Goal: Transaction & Acquisition: Purchase product/service

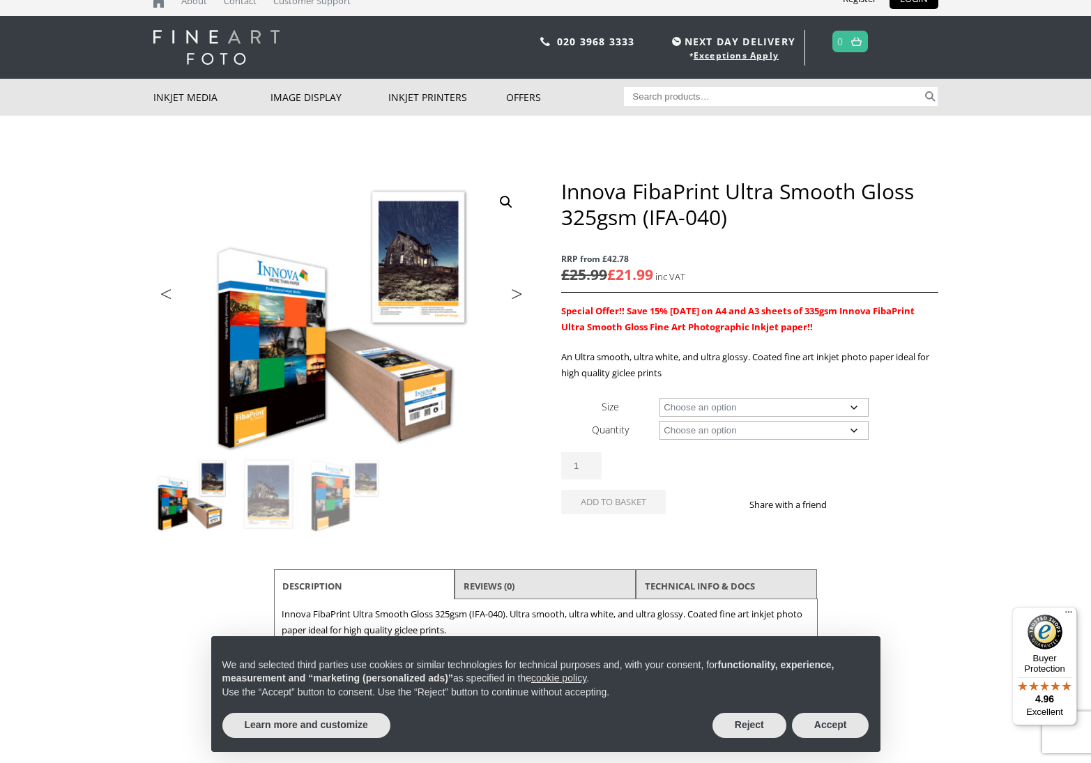
scroll to position [11, 0]
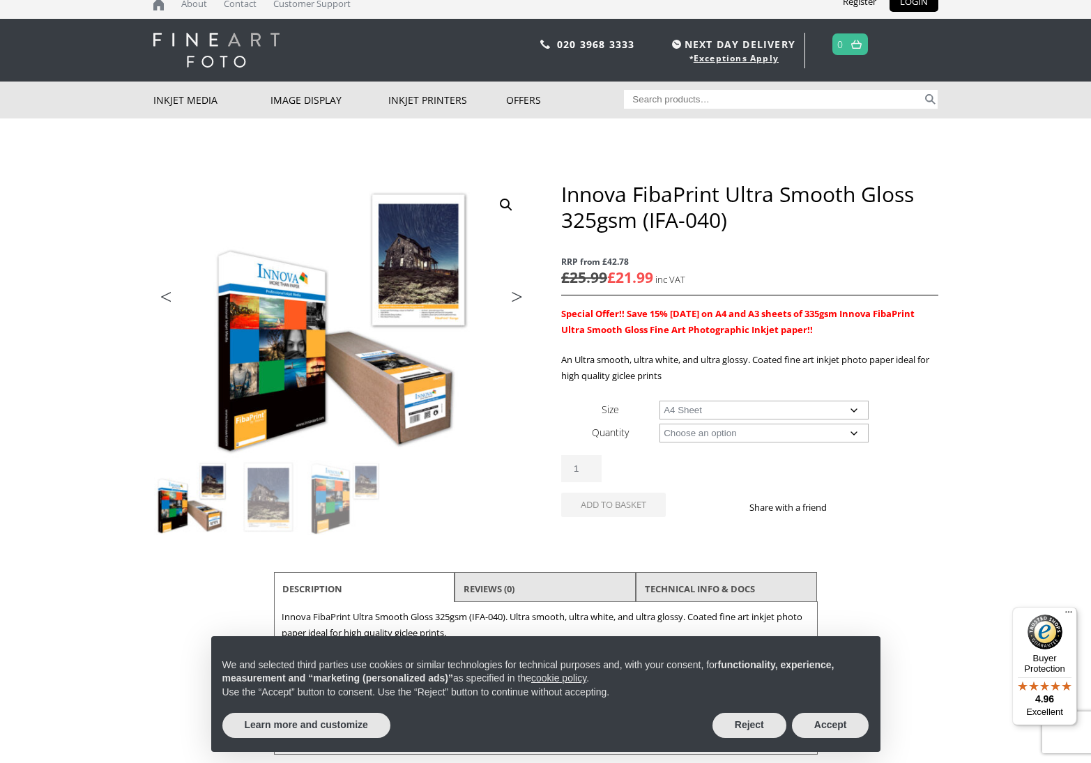
select select "a4-sheet"
select select "25-sheets"
select select "a4-sheet"
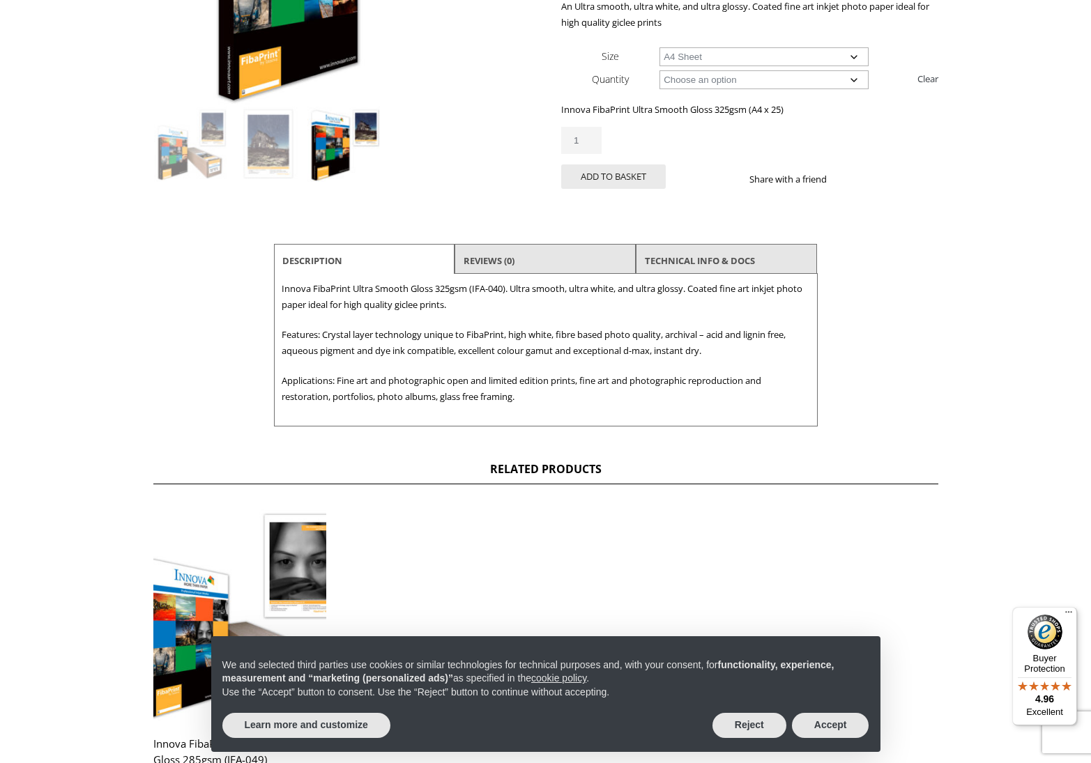
scroll to position [381, 0]
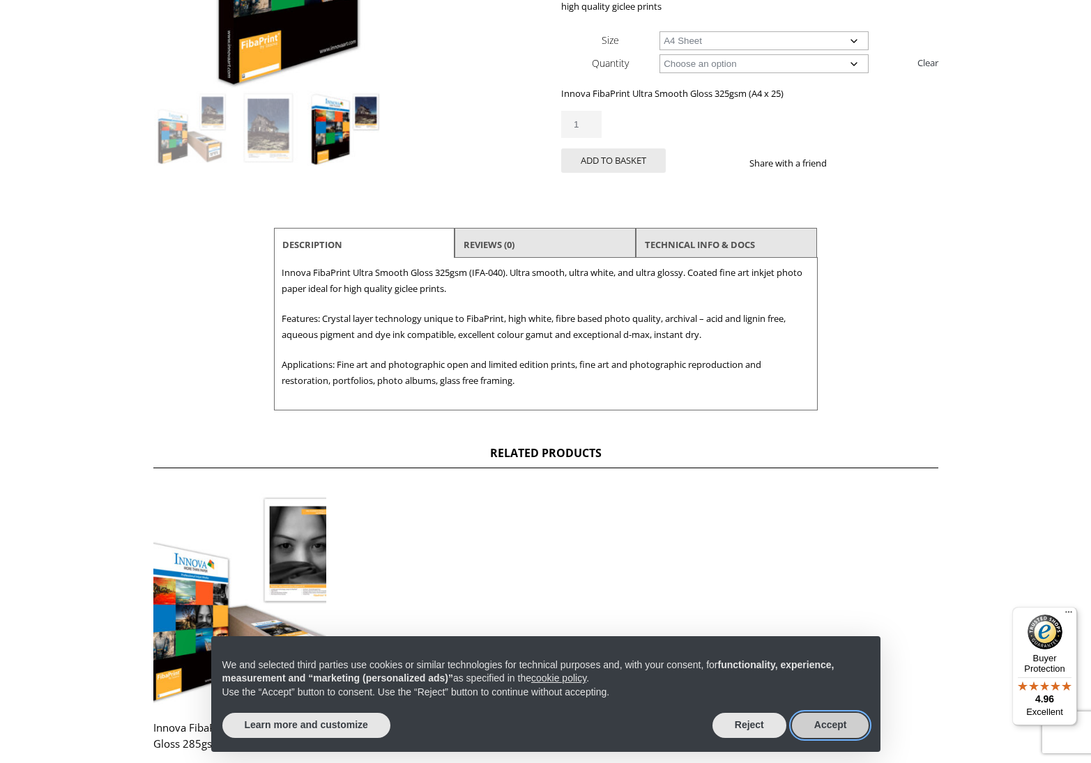
click at [843, 734] on button "Accept" at bounding box center [830, 725] width 77 height 25
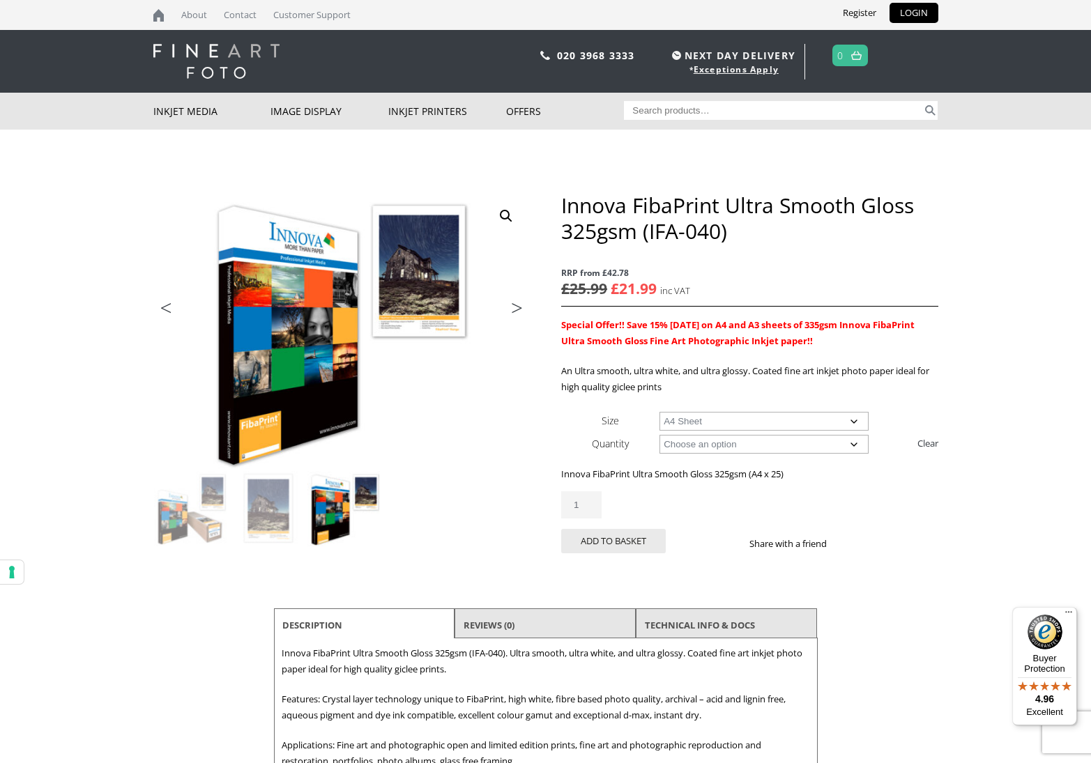
scroll to position [0, 0]
click at [606, 539] on button "Add to basket" at bounding box center [613, 541] width 105 height 24
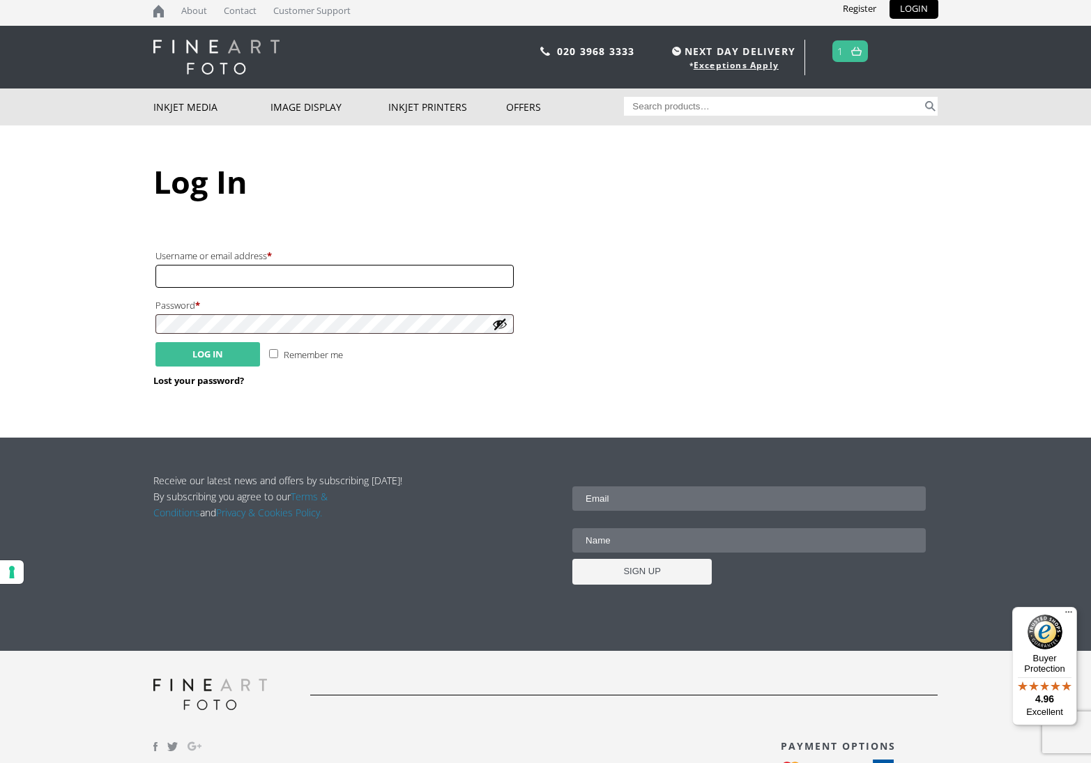
type input "dharvey932@aol.com"
click at [201, 353] on button "Log in" at bounding box center [207, 354] width 105 height 24
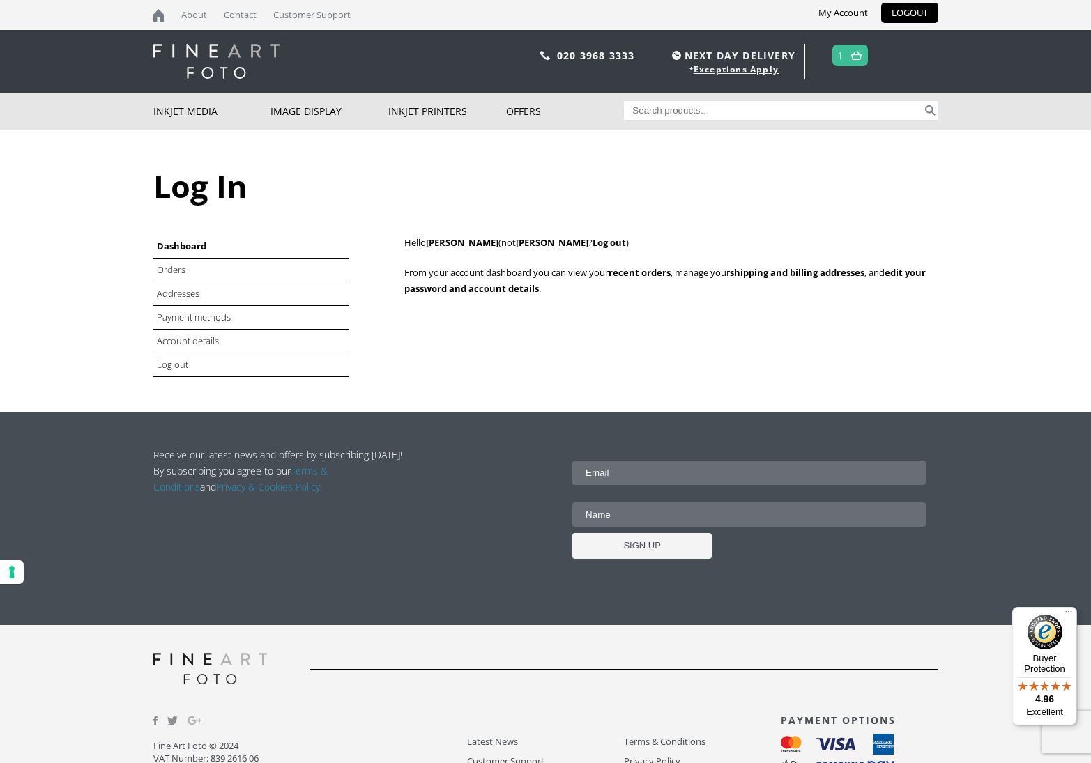
click at [852, 54] on img at bounding box center [856, 55] width 10 height 9
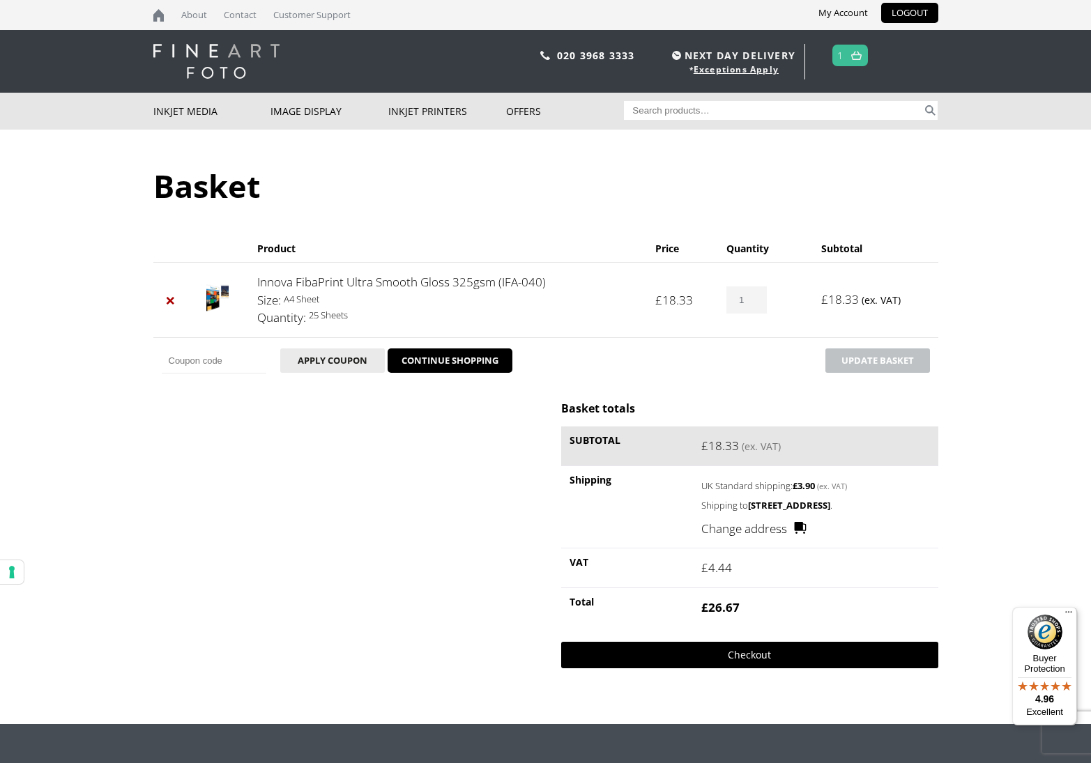
click at [744, 668] on link "Checkout" at bounding box center [749, 655] width 376 height 26
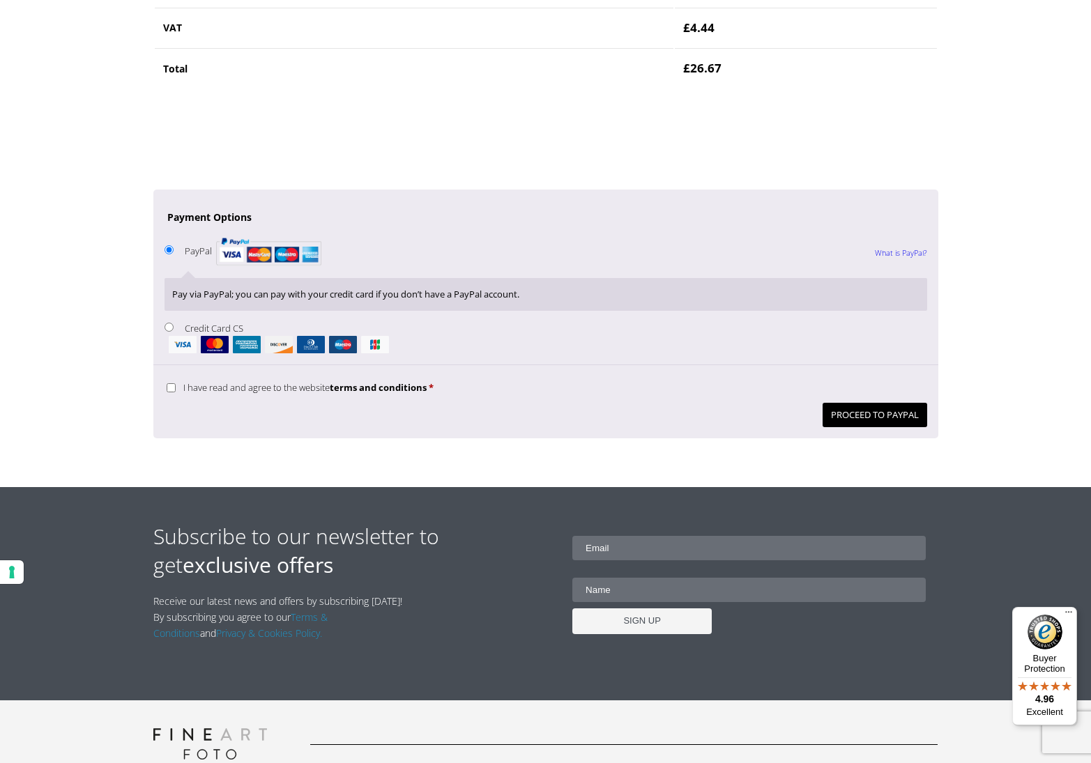
scroll to position [1001, 0]
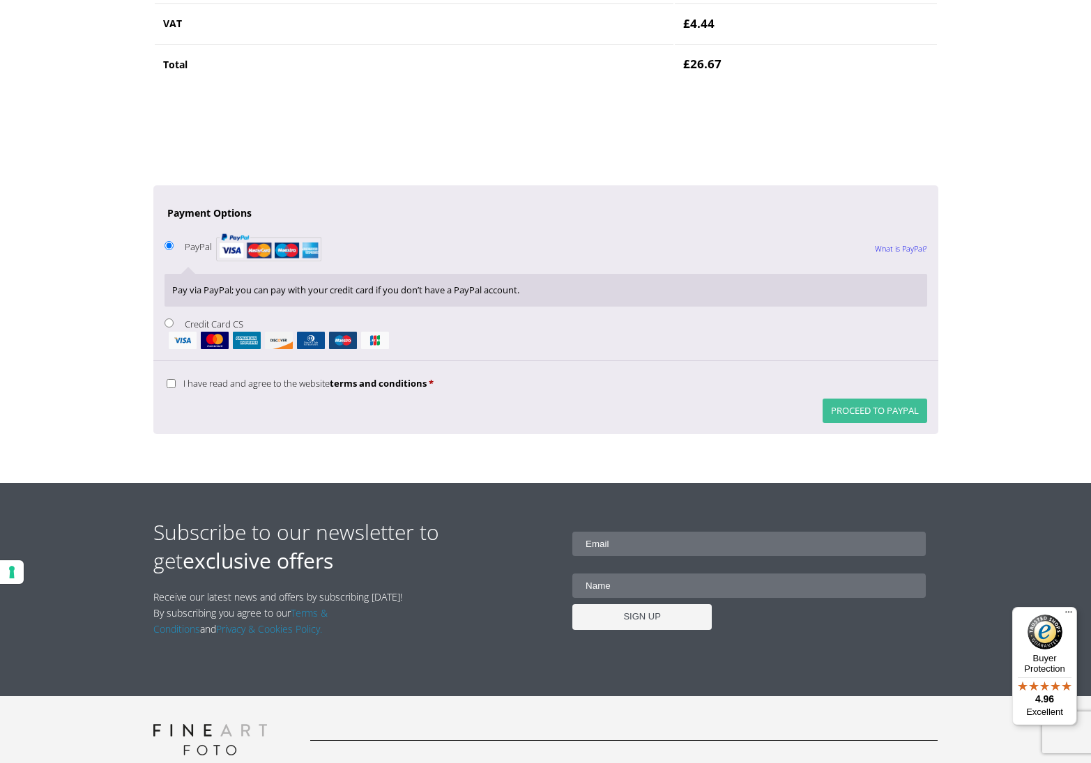
click at [857, 399] on button "Proceed to PayPal" at bounding box center [874, 411] width 105 height 24
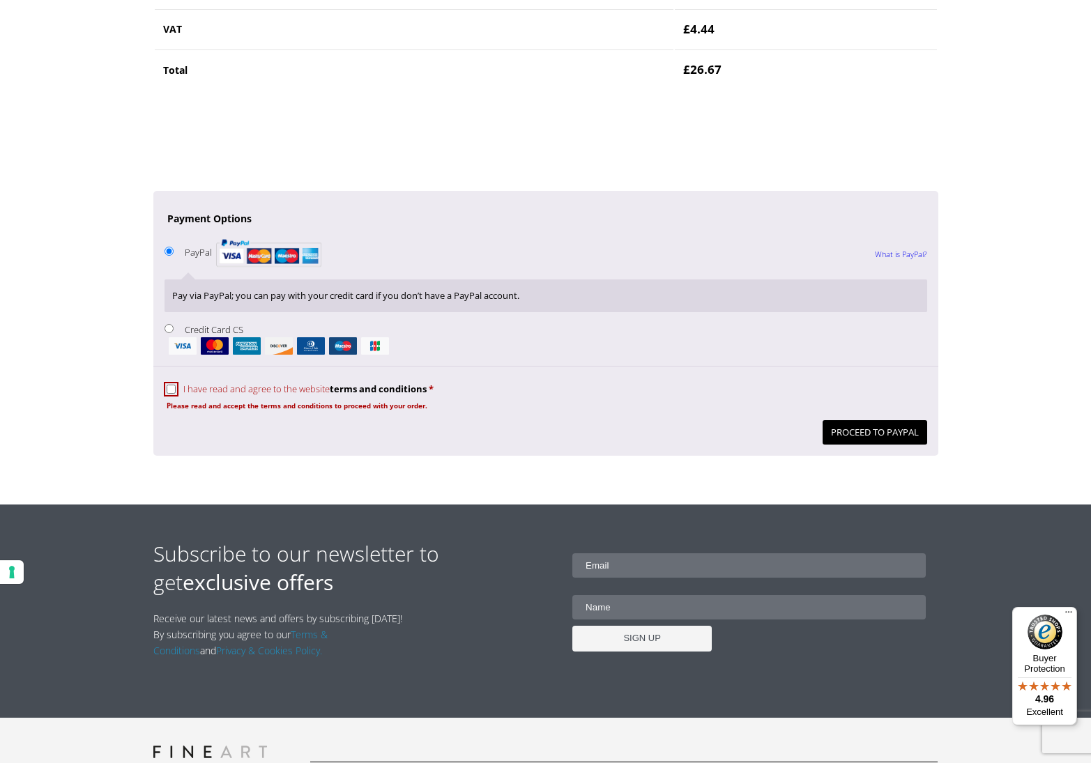
scroll to position [1053, 0]
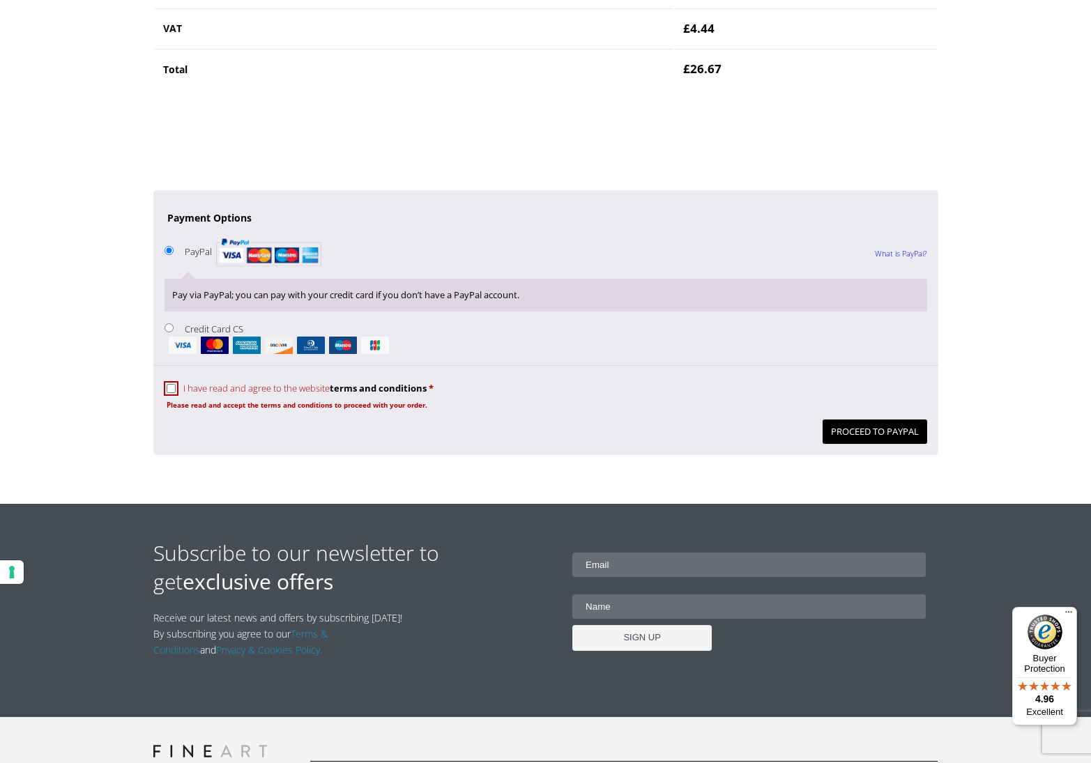
click at [167, 384] on input "I have read and agree to the website terms and conditions *" at bounding box center [171, 388] width 9 height 9
checkbox input "true"
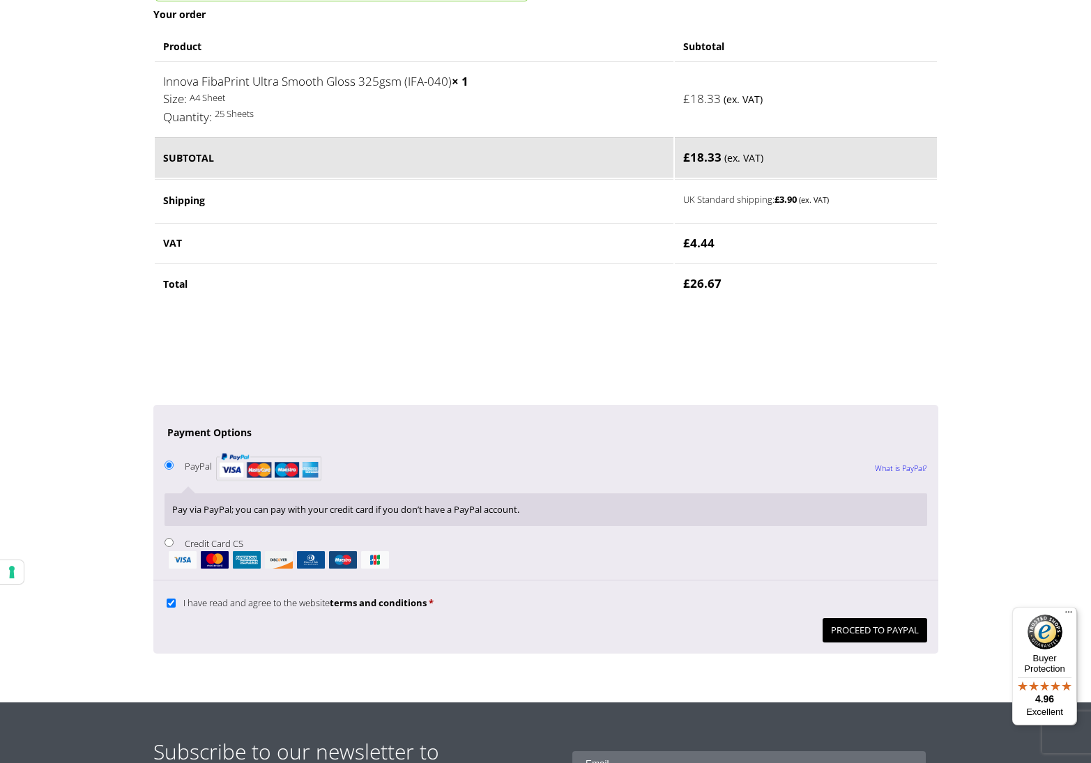
scroll to position [841, 0]
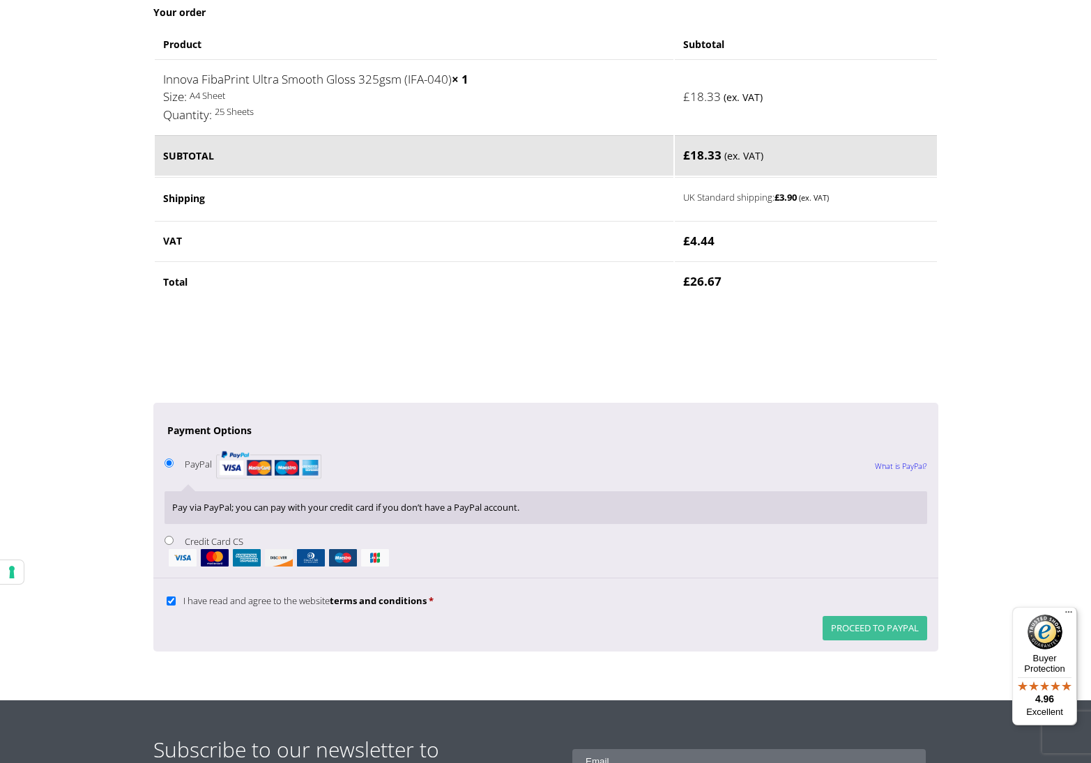
click at [863, 616] on button "Proceed to PayPal" at bounding box center [874, 628] width 105 height 24
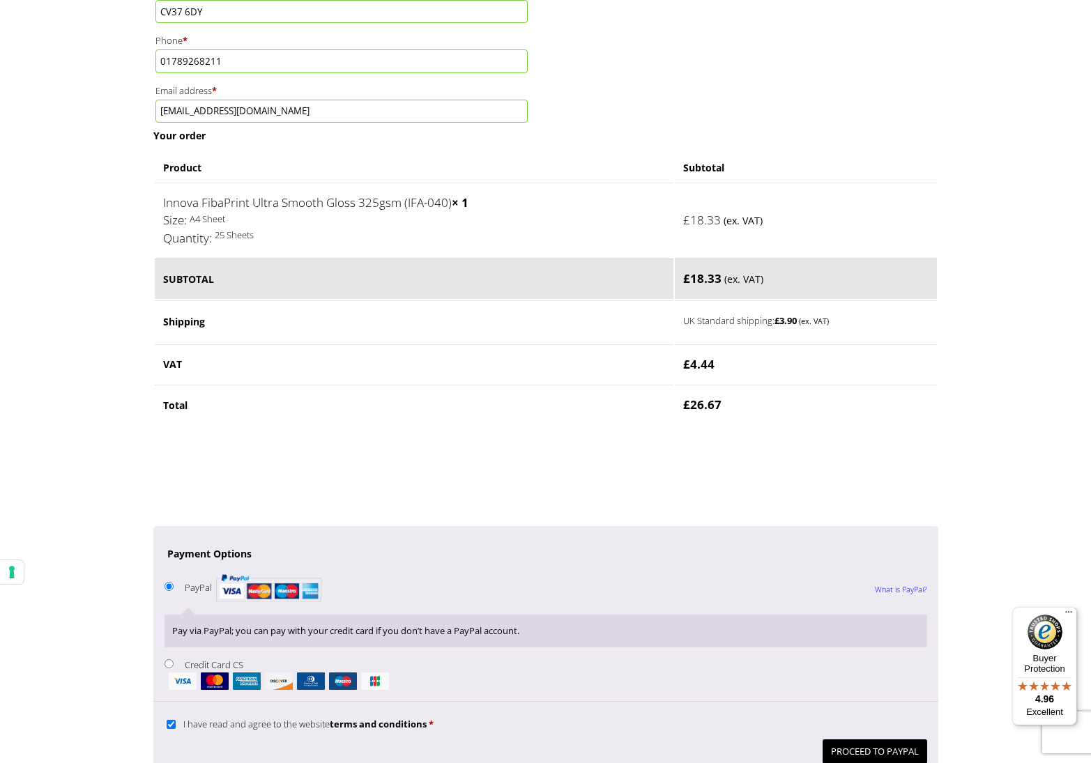
scroll to position [717, 0]
click at [859, 740] on button "Proceed to PayPal" at bounding box center [874, 752] width 105 height 24
